Goal: Task Accomplishment & Management: Manage account settings

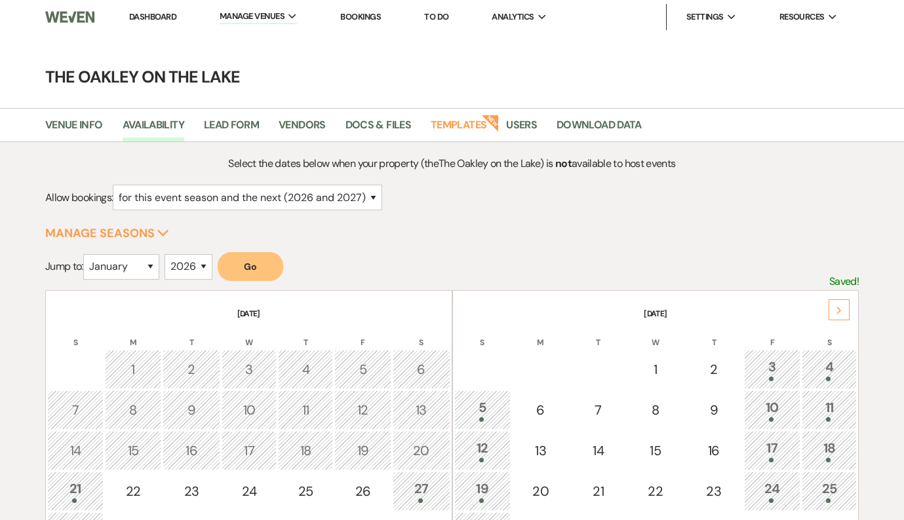
click at [375, 12] on link "Bookings" at bounding box center [360, 16] width 41 height 11
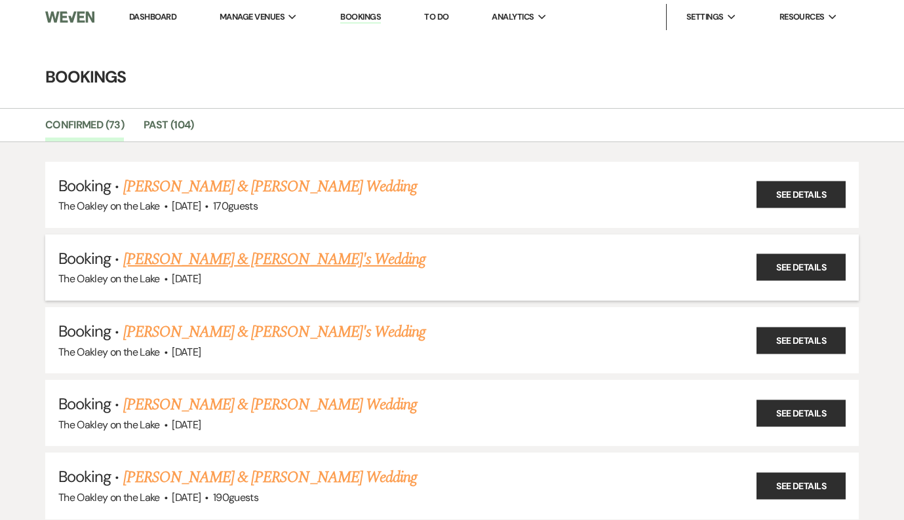
click at [229, 256] on link "[PERSON_NAME] & [PERSON_NAME]'s Wedding" at bounding box center [274, 260] width 303 height 24
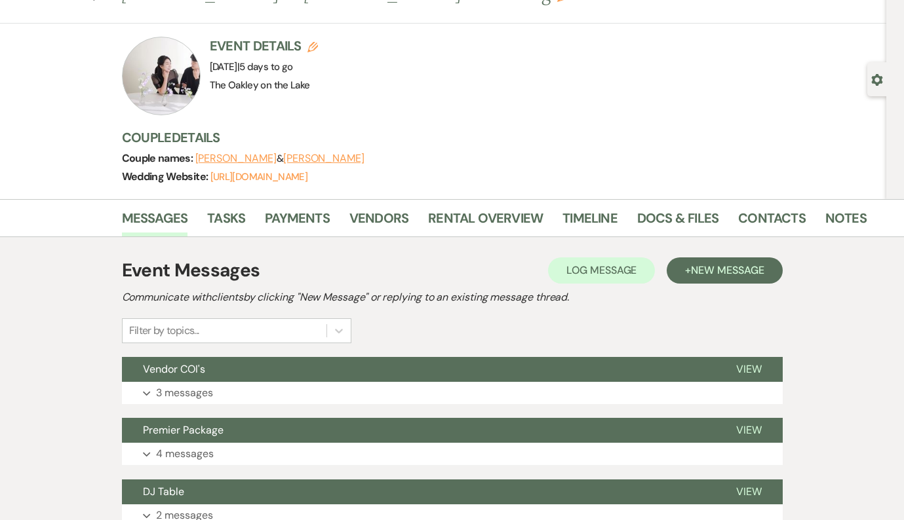
scroll to position [88, 0]
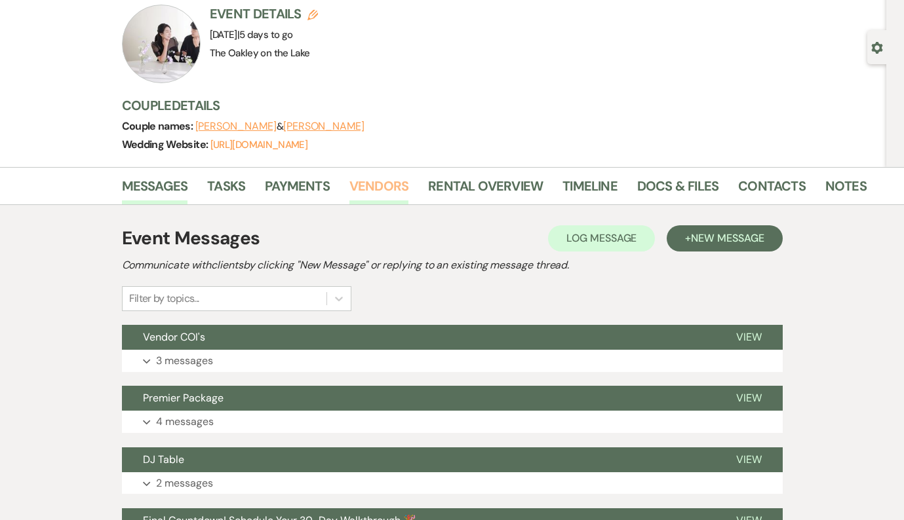
click at [389, 189] on link "Vendors" at bounding box center [378, 190] width 59 height 29
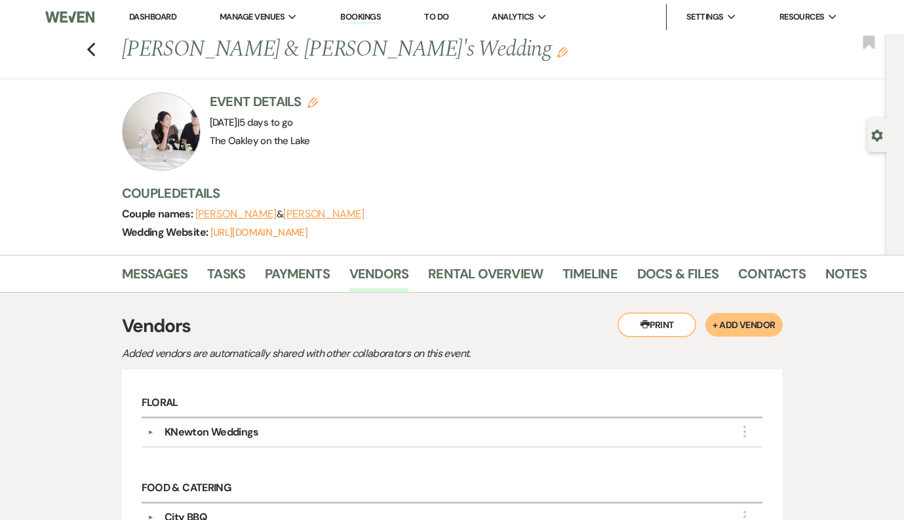
click at [343, 18] on link "Bookings" at bounding box center [360, 17] width 41 height 12
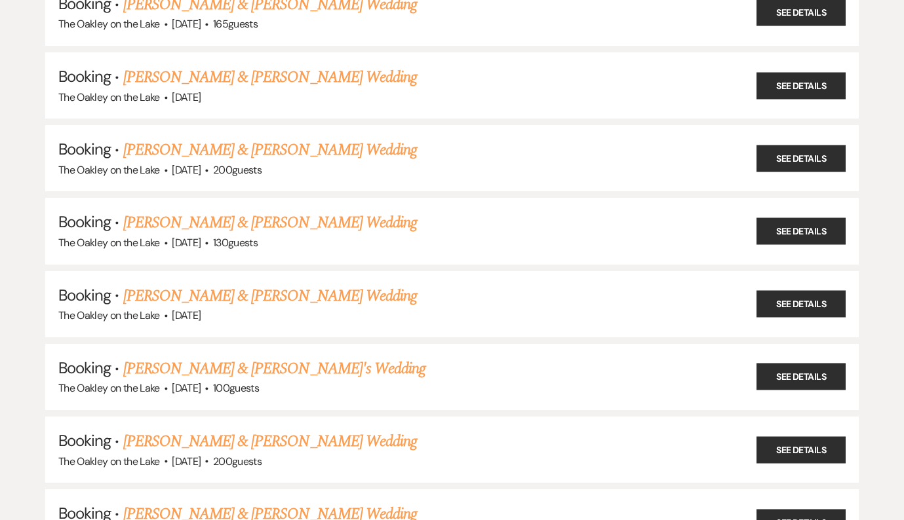
scroll to position [1423, 0]
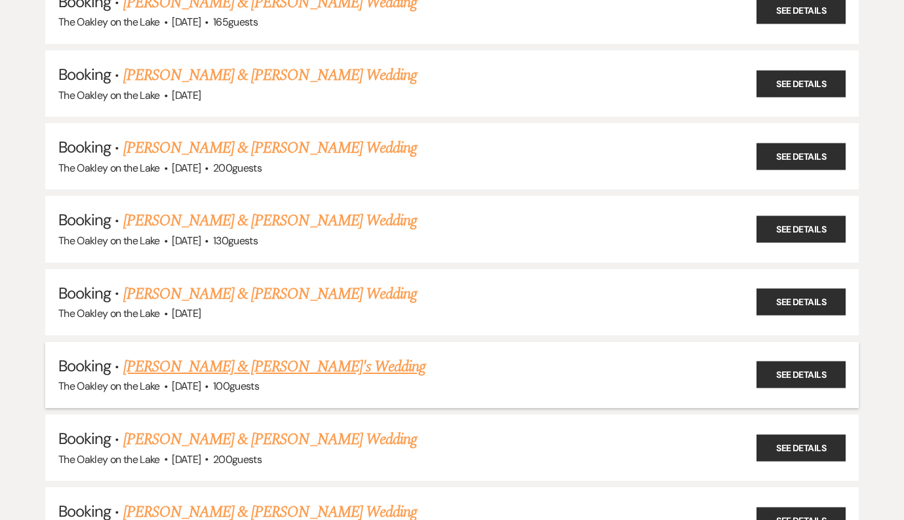
click at [226, 355] on link "[PERSON_NAME] & [PERSON_NAME]'s Wedding" at bounding box center [274, 367] width 303 height 24
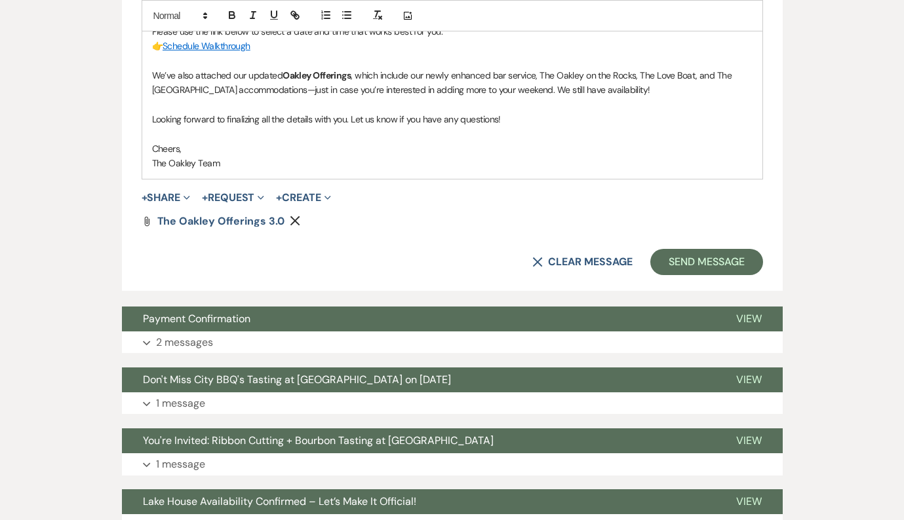
scroll to position [843, 0]
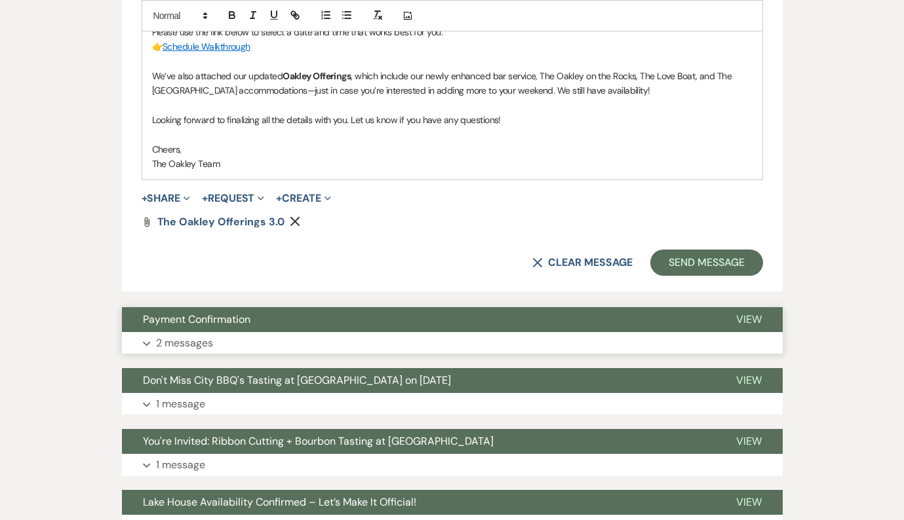
click at [222, 347] on button "Expand 2 messages" at bounding box center [452, 343] width 661 height 22
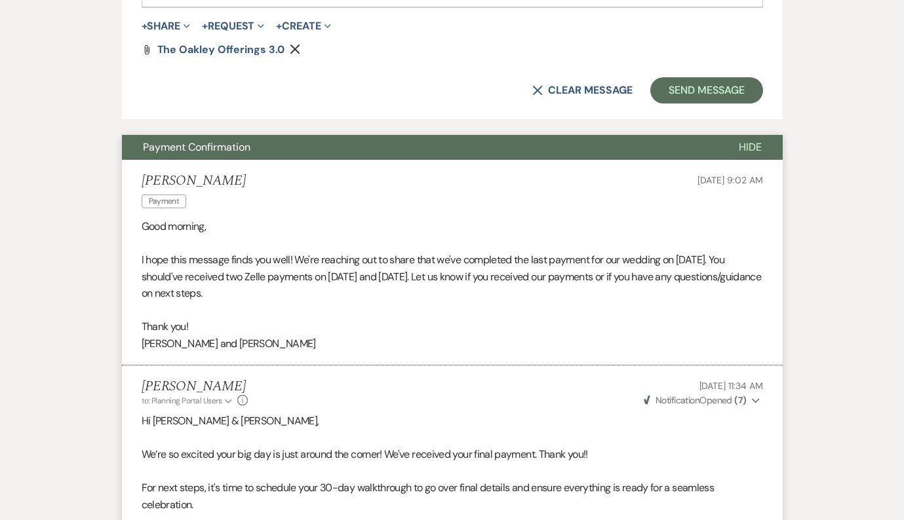
scroll to position [1011, 0]
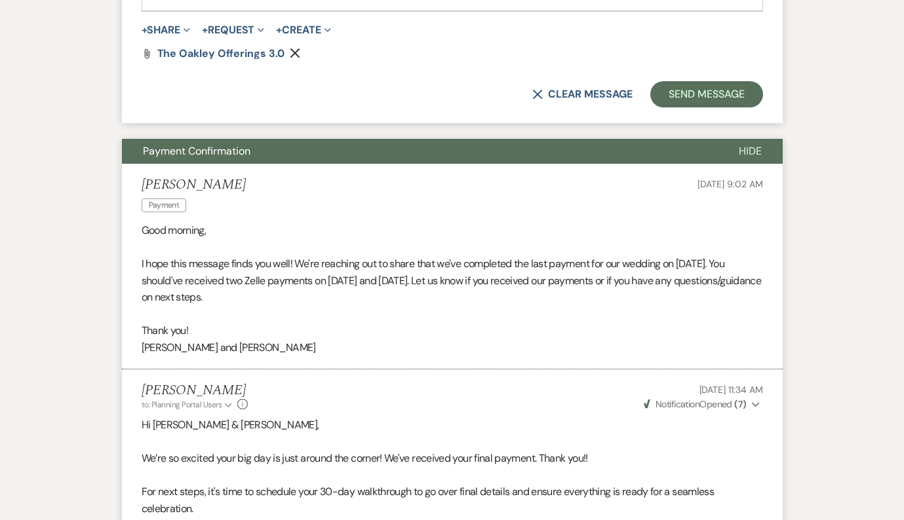
click at [557, 100] on div "X Clear message Send Message" at bounding box center [452, 94] width 621 height 26
click at [556, 98] on button "X Clear message" at bounding box center [582, 94] width 100 height 10
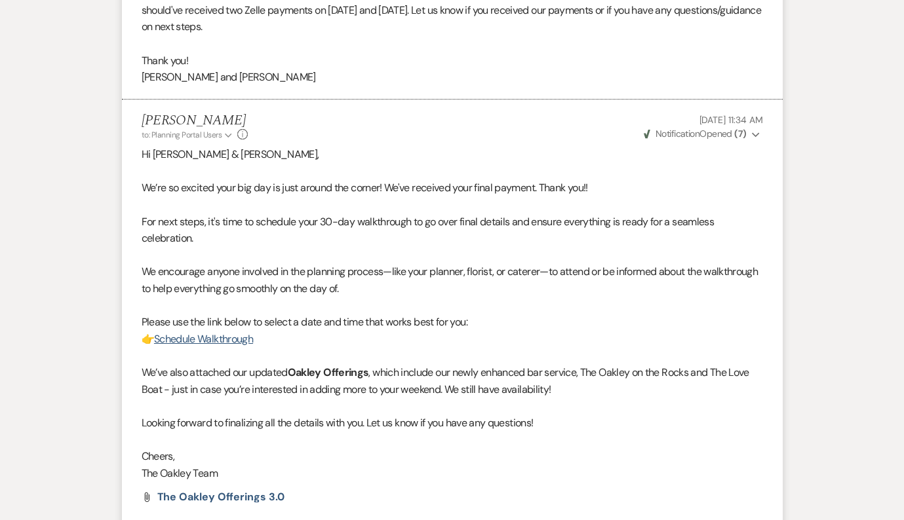
scroll to position [0, 0]
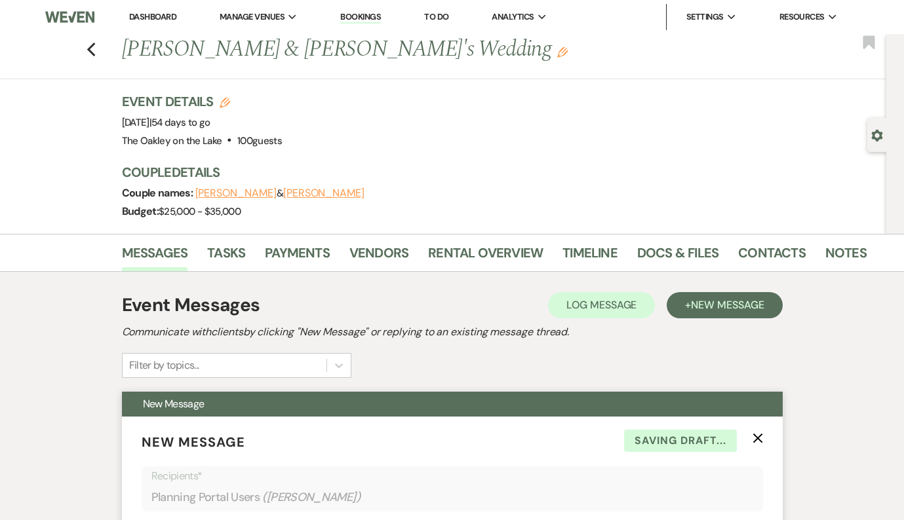
click at [754, 441] on use "button" at bounding box center [757, 439] width 10 height 10
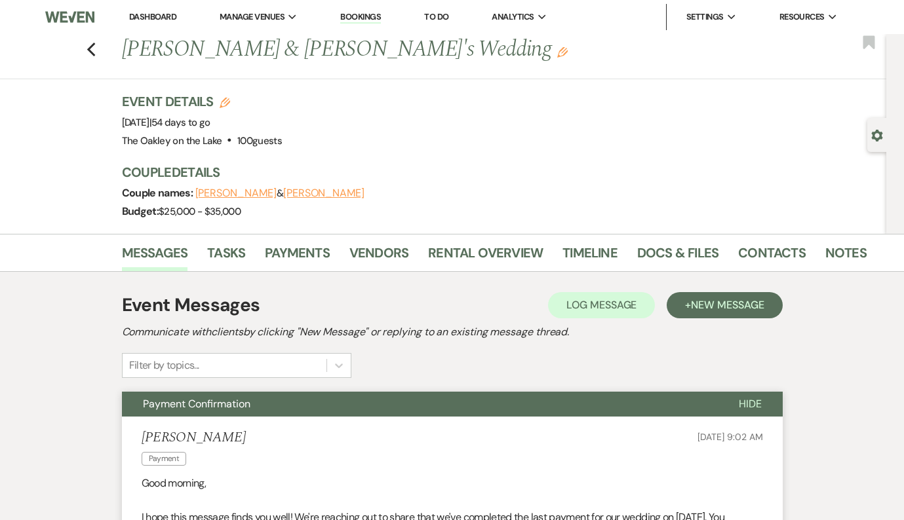
click at [355, 254] on link "Vendors" at bounding box center [378, 256] width 59 height 29
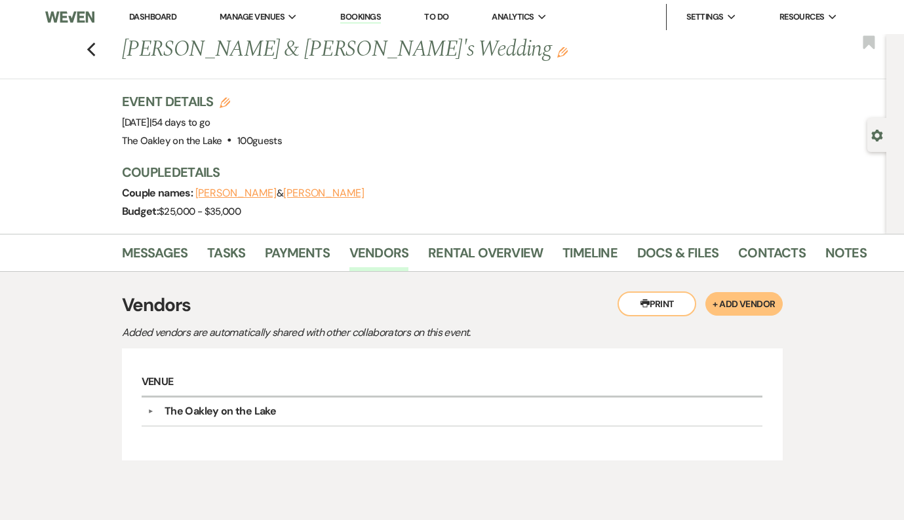
click at [138, 17] on link "Dashboard" at bounding box center [152, 16] width 47 height 11
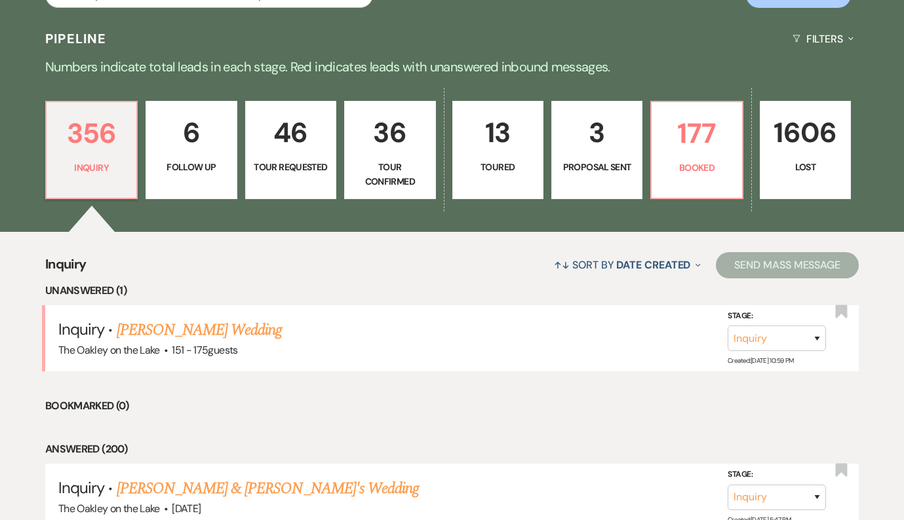
scroll to position [336, 0]
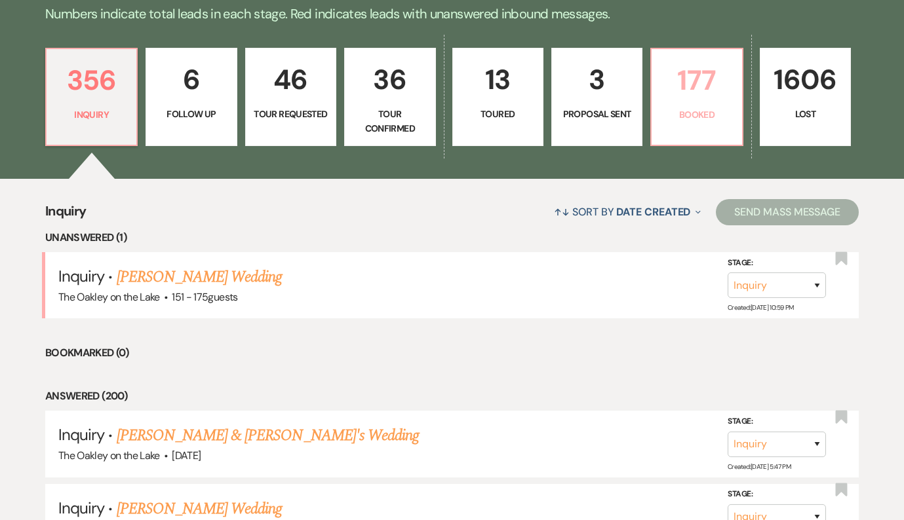
click at [709, 72] on p "177" at bounding box center [696, 80] width 74 height 44
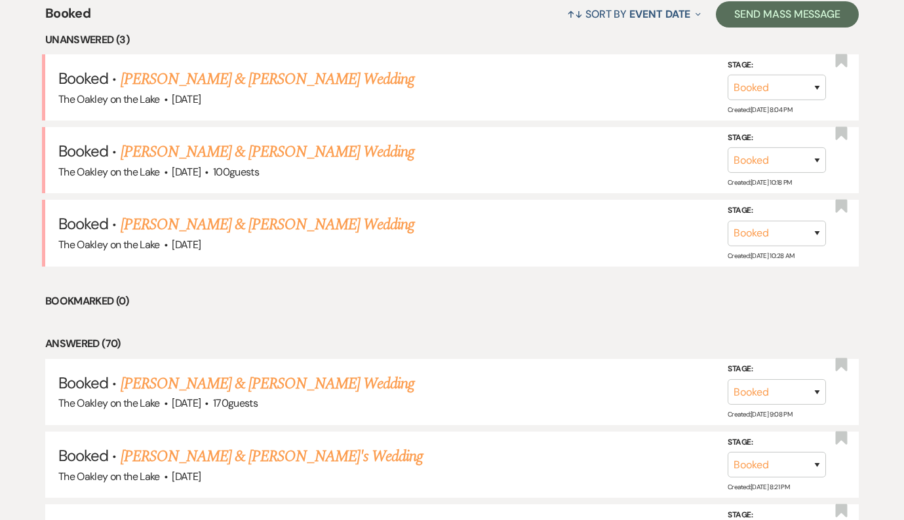
scroll to position [535, 0]
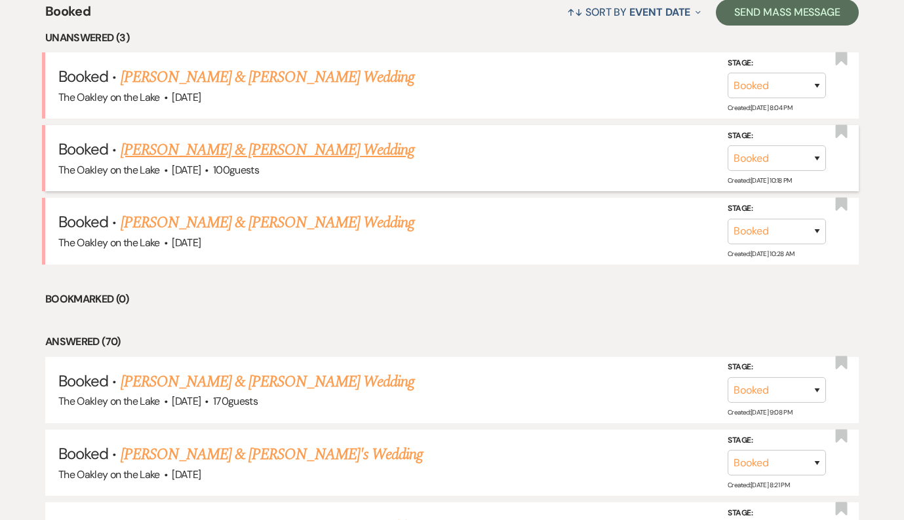
click at [293, 149] on link "[PERSON_NAME] & [PERSON_NAME] Wedding" at bounding box center [268, 150] width 294 height 24
